Goal: Transaction & Acquisition: Obtain resource

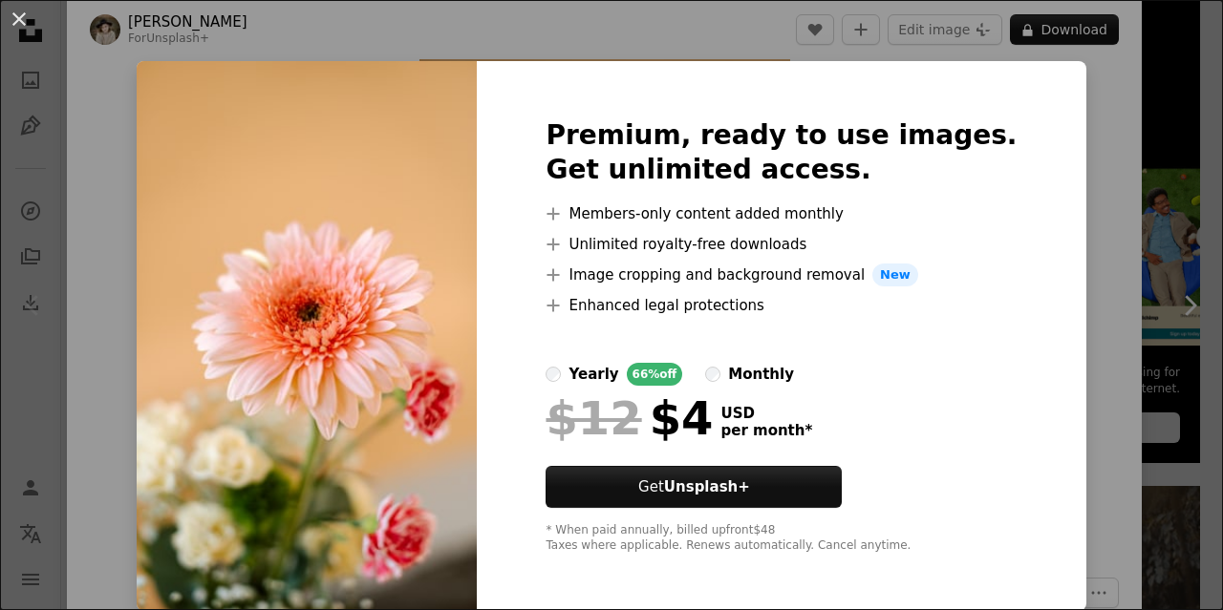
scroll to position [3, 0]
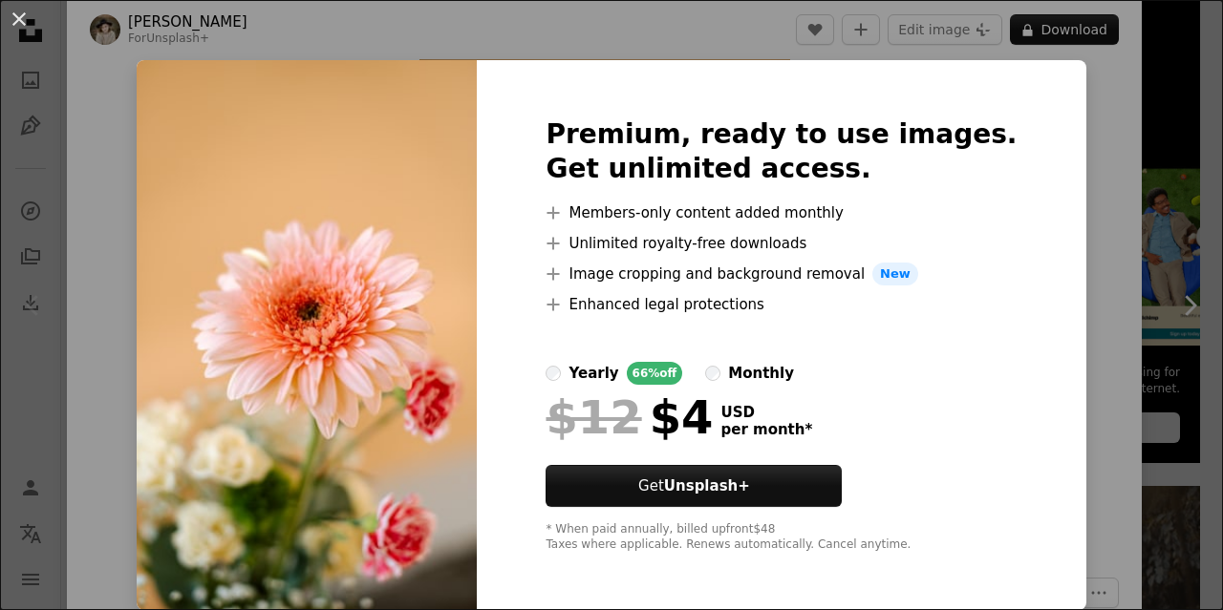
click at [1057, 141] on div "An X shape Premium, ready to use images. Get unlimited access. A plus sign Memb…" at bounding box center [611, 305] width 1223 height 610
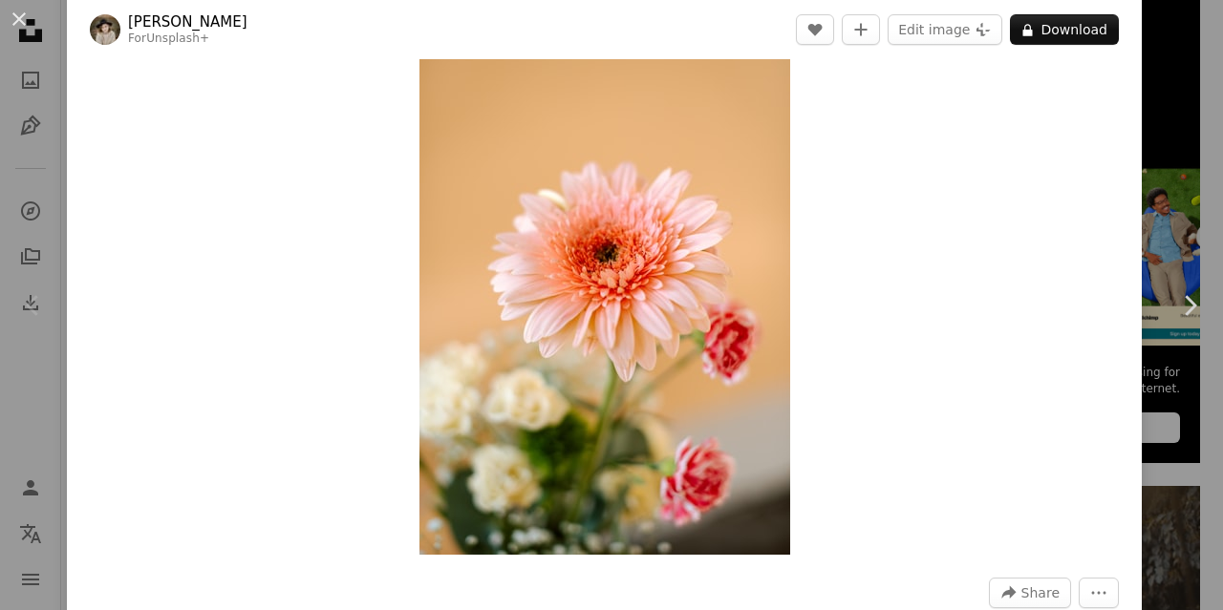
click at [718, 198] on img "Zoom in on this image" at bounding box center [604, 277] width 371 height 555
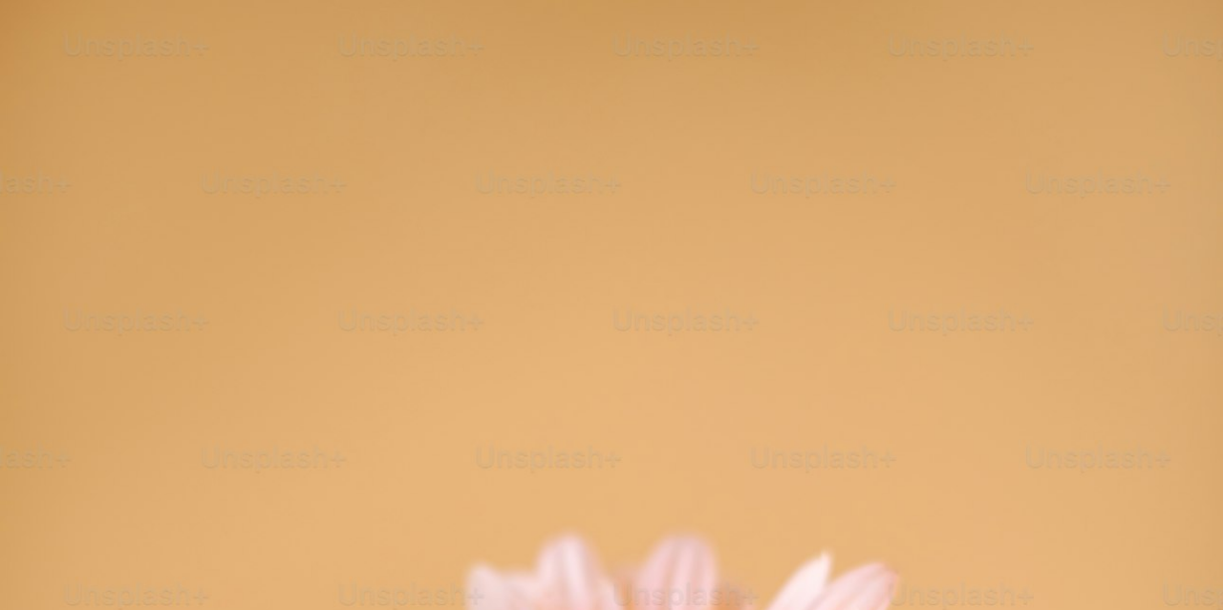
scroll to position [590, 0]
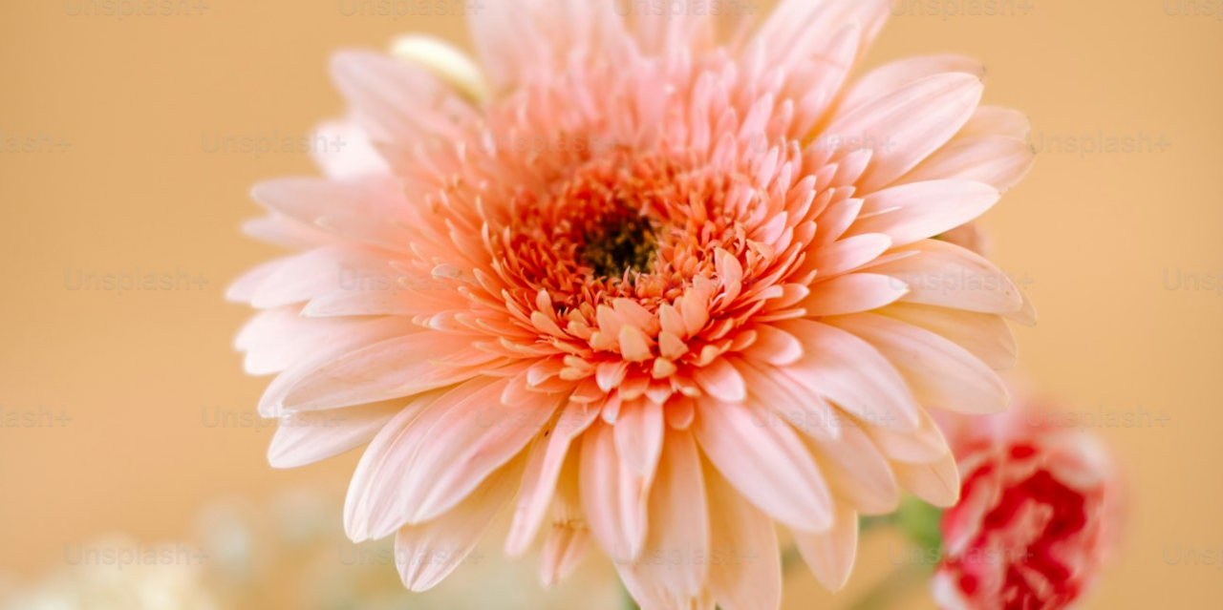
click at [718, 198] on img "Zoom out on this image" at bounding box center [611, 326] width 1225 height 1834
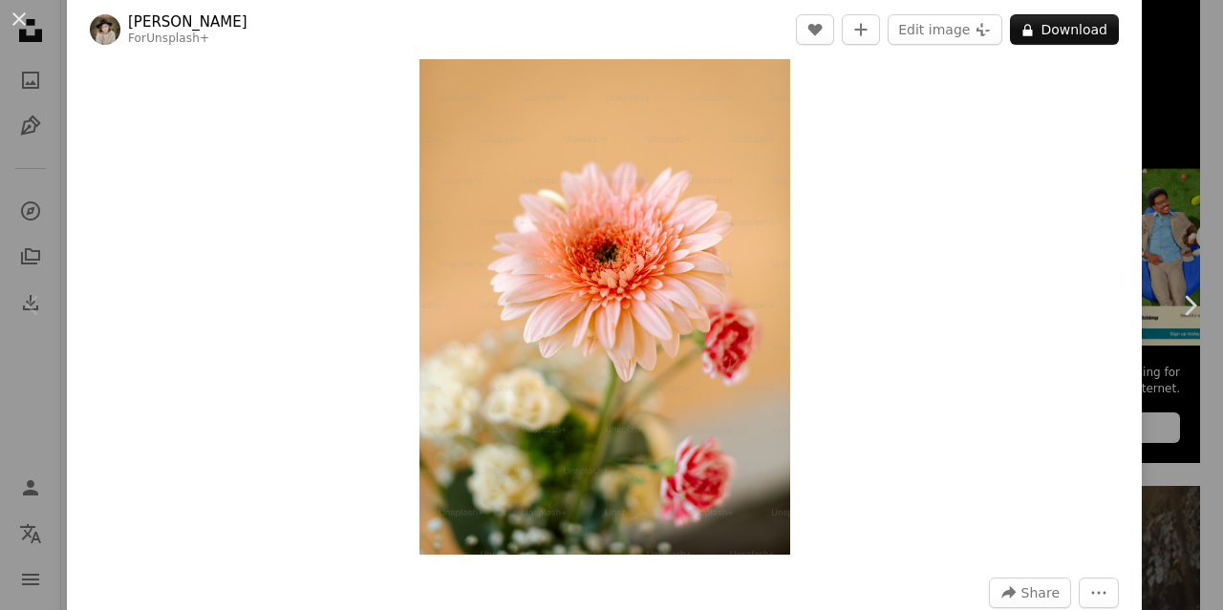
click at [718, 198] on img "Zoom in on this image" at bounding box center [604, 277] width 371 height 555
